Goal: Navigation & Orientation: Find specific page/section

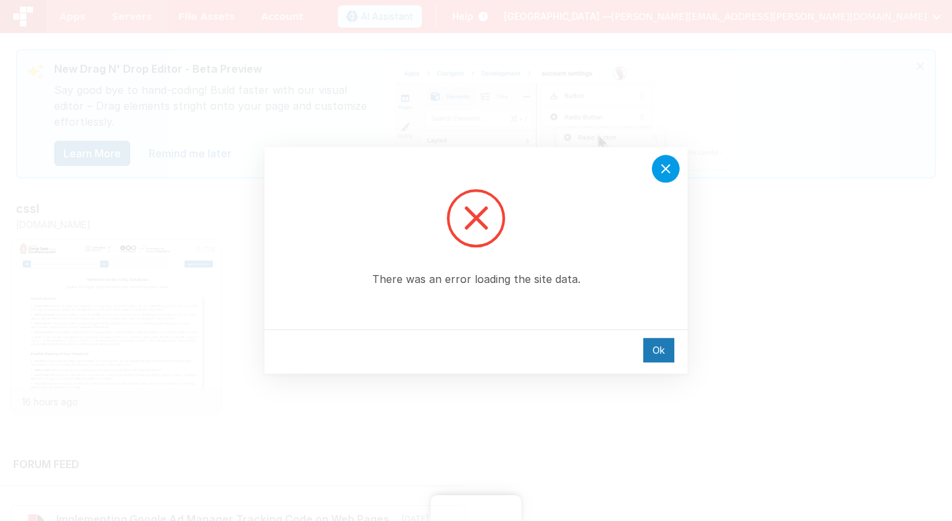
click at [668, 171] on icon at bounding box center [665, 168] width 9 height 9
